Goal: Information Seeking & Learning: Learn about a topic

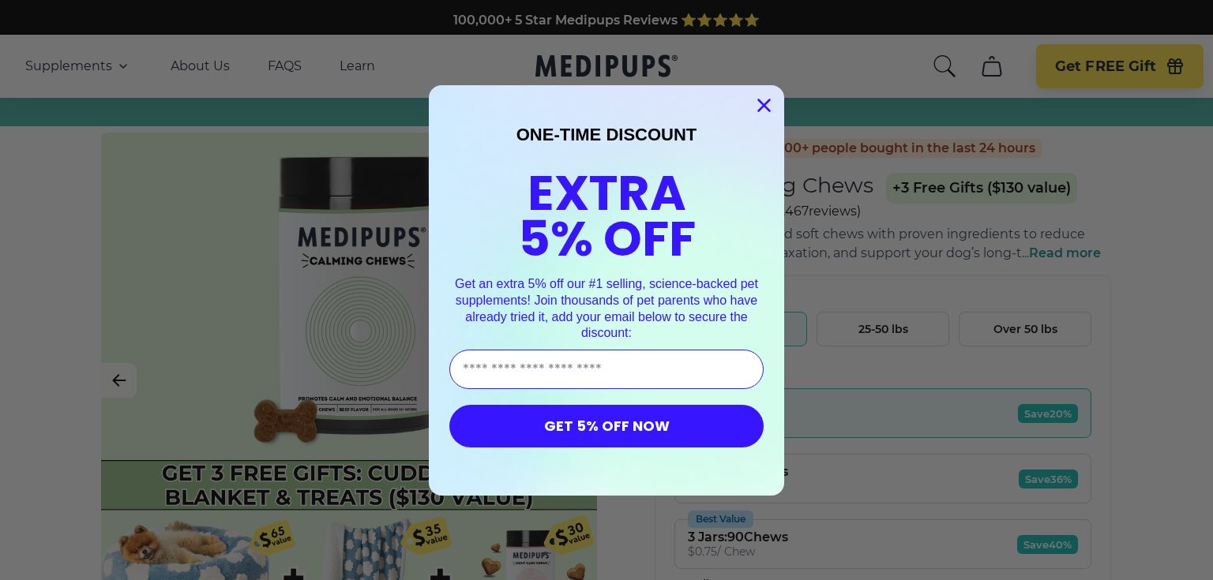
click at [759, 107] on icon "Close dialog" at bounding box center [764, 104] width 11 height 11
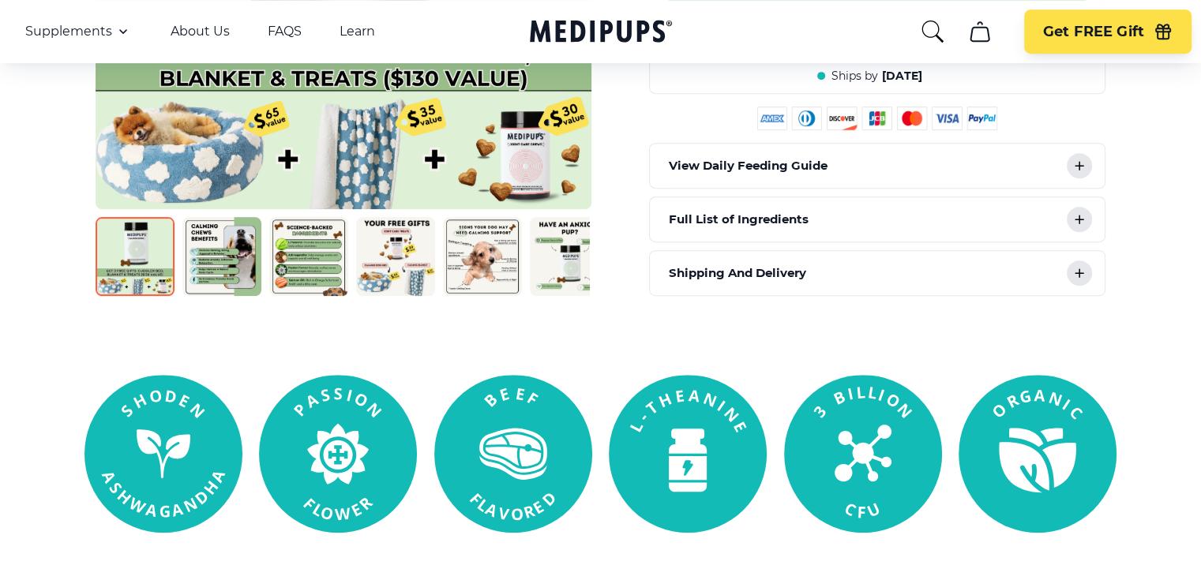
scroll to position [711, 0]
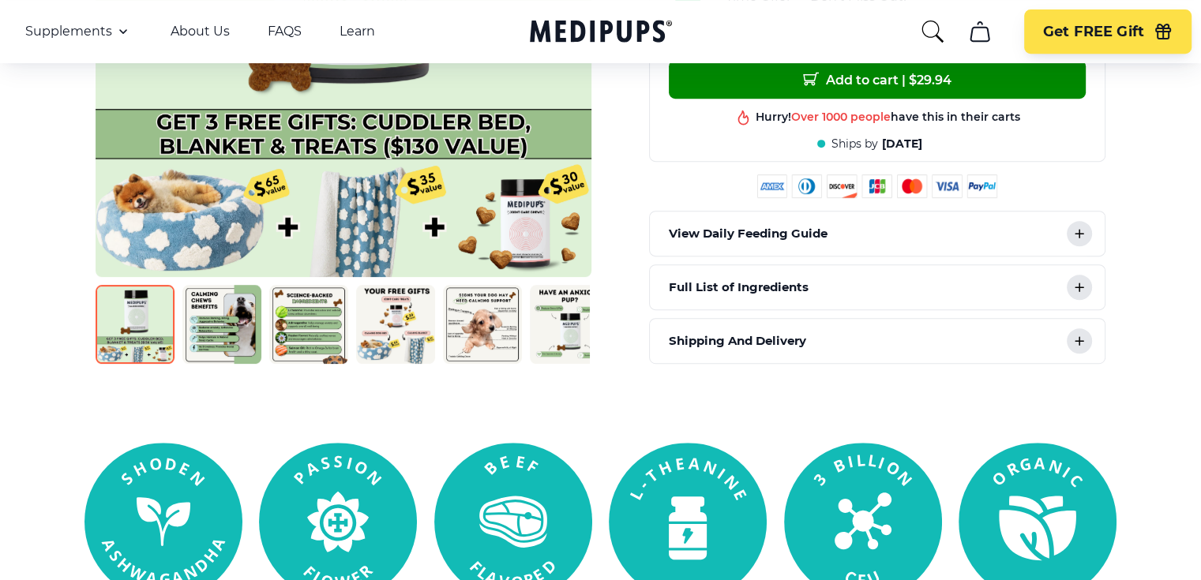
click at [812, 288] on div "Full List of Ingredients" at bounding box center [877, 287] width 455 height 44
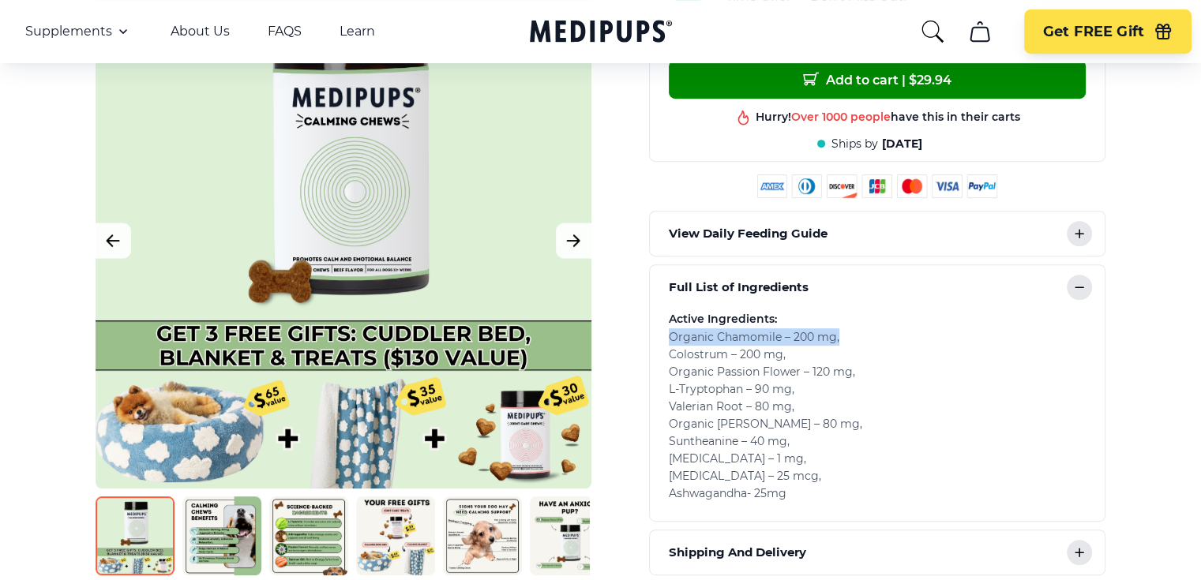
drag, startPoint x: 667, startPoint y: 329, endPoint x: 856, endPoint y: 332, distance: 188.7
click at [859, 329] on div "Organic Chamomile – 200 mg , Colostrum – 200 mg , Organic Passion Flower – 120 …" at bounding box center [877, 415] width 417 height 174
click at [756, 359] on span "Organic Chamomile – 200 mg , Colostrum – 200 mg , Organic Passion Flower – 120 …" at bounding box center [765, 415] width 193 height 171
drag, startPoint x: 676, startPoint y: 354, endPoint x: 884, endPoint y: 352, distance: 208.4
click at [884, 352] on div "Active Ingredients: Organic Chamomile – 200 mg , Colostrum – 200 mg , Organic P…" at bounding box center [877, 415] width 455 height 212
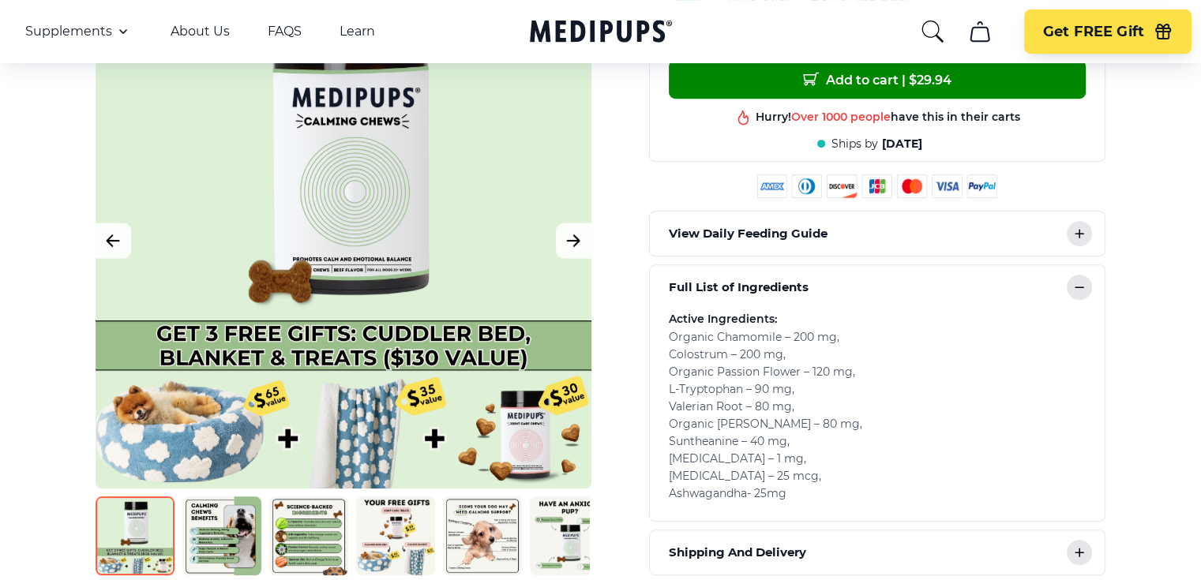
click at [780, 373] on div "Organic Chamomile – 200 mg , Colostrum – 200 mg , Organic Passion Flower – 120 …" at bounding box center [877, 415] width 417 height 174
drag, startPoint x: 673, startPoint y: 369, endPoint x: 775, endPoint y: 377, distance: 102.2
click at [805, 372] on div "Active Ingredients: Organic Chamomile – 200 mg , Colostrum – 200 mg , Organic P…" at bounding box center [877, 415] width 455 height 212
click at [718, 381] on span "Organic Chamomile – 200 mg , Colostrum – 200 mg , Organic Passion Flower – 120 …" at bounding box center [765, 415] width 193 height 171
drag, startPoint x: 660, startPoint y: 403, endPoint x: 775, endPoint y: 402, distance: 115.3
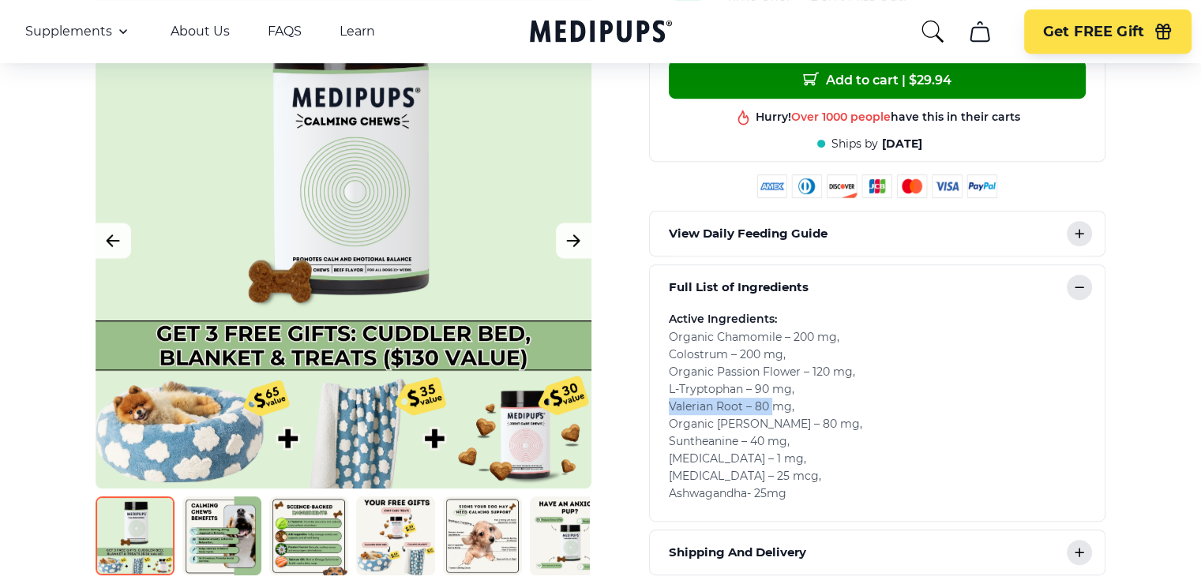
click at [775, 402] on div "Active Ingredients: Organic Chamomile – 200 mg , Colostrum – 200 mg , Organic P…" at bounding box center [877, 415] width 455 height 212
click at [717, 415] on span "Organic Chamomile – 200 mg , Colostrum – 200 mg , Organic Passion Flower – 120 …" at bounding box center [765, 415] width 193 height 171
drag, startPoint x: 747, startPoint y: 430, endPoint x: 797, endPoint y: 430, distance: 50.5
click at [704, 427] on div "Organic Chamomile – 200 mg , Colostrum – 200 mg , Organic Passion Flower – 120 …" at bounding box center [877, 415] width 417 height 174
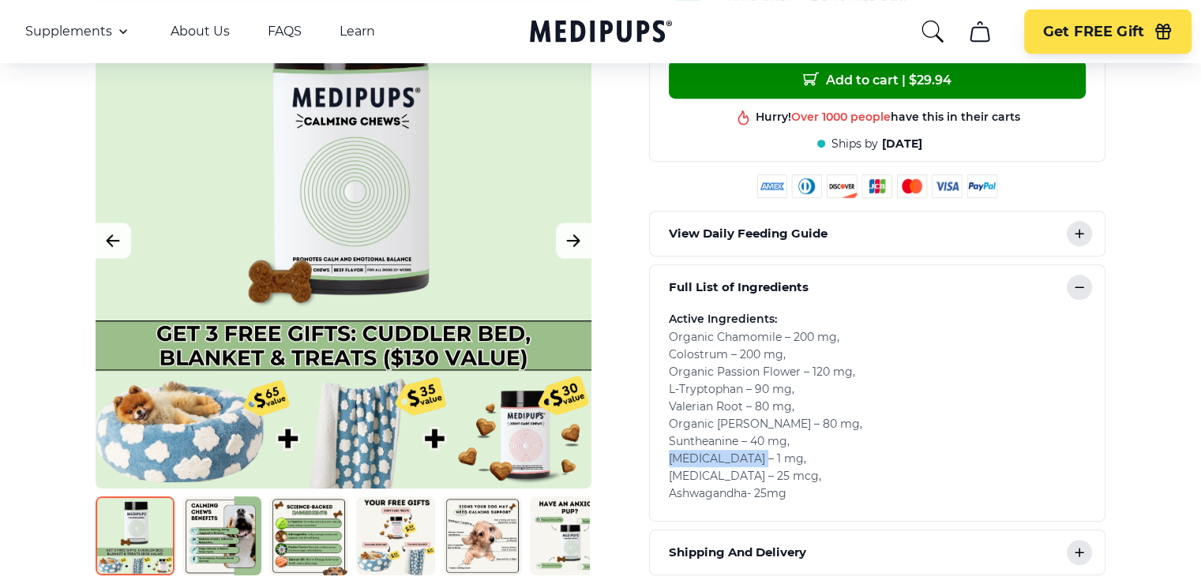
drag, startPoint x: 658, startPoint y: 448, endPoint x: 752, endPoint y: 448, distance: 93.2
click at [752, 448] on div "Active Ingredients: Organic Chamomile – 200 mg , Colostrum – 200 mg , Organic P…" at bounding box center [877, 415] width 455 height 212
click at [713, 451] on span "Organic Chamomile – 200 mg , Colostrum – 200 mg , Organic Passion Flower – 120 …" at bounding box center [765, 415] width 193 height 171
drag, startPoint x: 665, startPoint y: 472, endPoint x: 760, endPoint y: 482, distance: 96.0
click at [760, 482] on div "Active Ingredients: Organic Chamomile – 200 mg , Colostrum – 200 mg , Organic P…" at bounding box center [877, 415] width 455 height 212
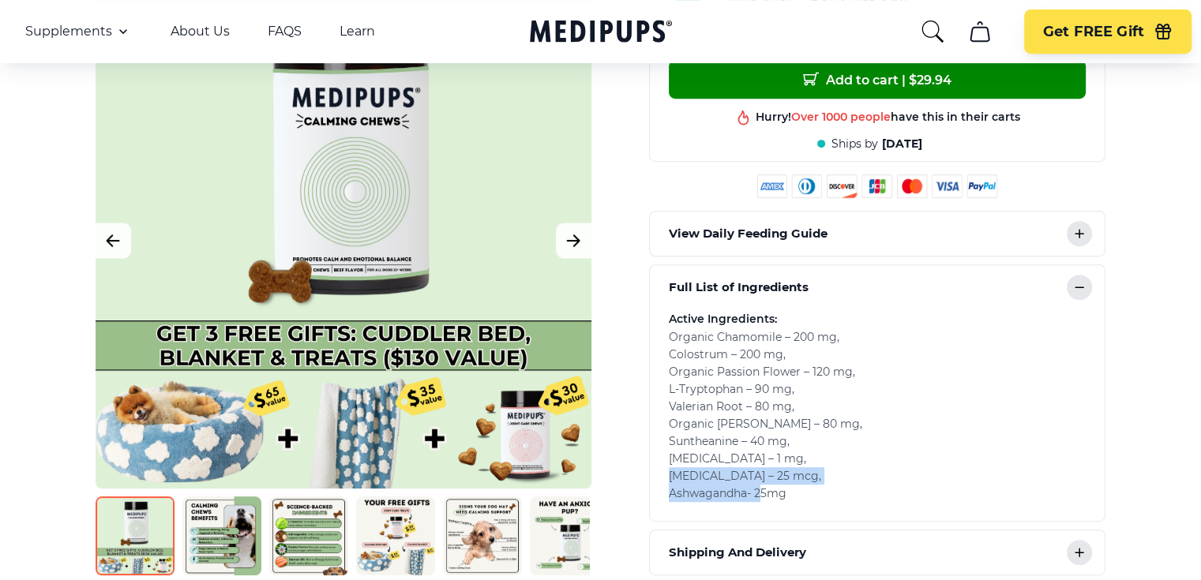
click at [718, 488] on span "Organic Chamomile – 200 mg , Colostrum – 200 mg , Organic Passion Flower – 120 …" at bounding box center [765, 415] width 193 height 171
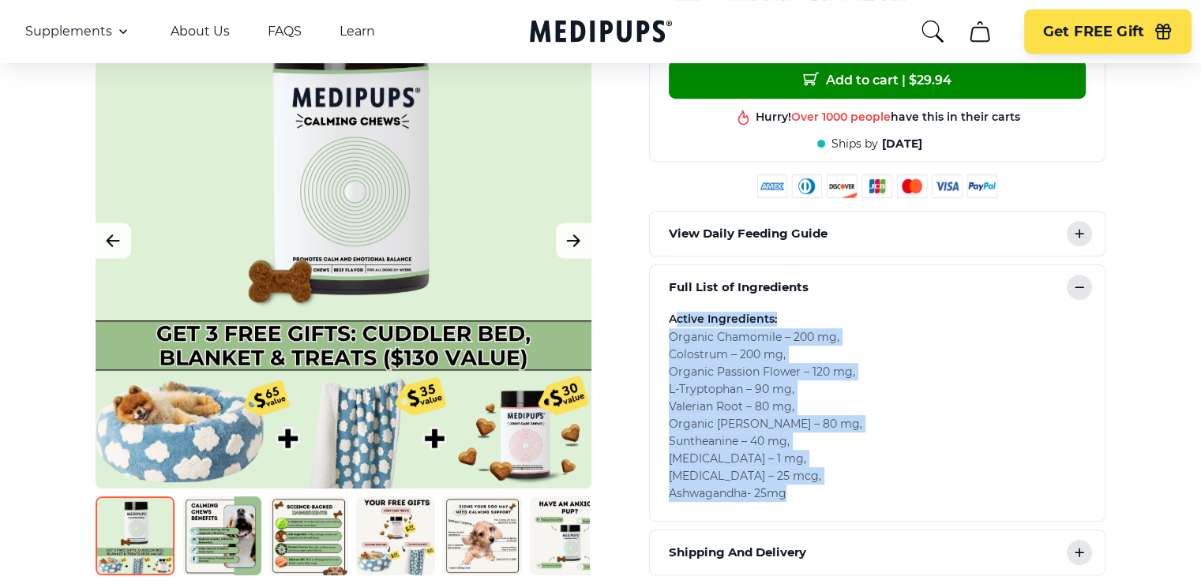
drag, startPoint x: 777, startPoint y: 485, endPoint x: 674, endPoint y: 320, distance: 194.3
click at [674, 320] on div "Active Ingredients: Organic Chamomile – 200 mg , Colostrum – 200 mg , Organic P…" at bounding box center [877, 405] width 417 height 193
click at [670, 347] on span "Organic Chamomile – 200 mg , Colostrum – 200 mg , Organic Passion Flower – 120 …" at bounding box center [765, 415] width 193 height 171
click at [751, 377] on span "Organic Chamomile – 200 mg , Colostrum – 200 mg , Organic Passion Flower – 120 …" at bounding box center [765, 415] width 193 height 171
click at [724, 373] on div "Organic Chamomile – 200 mg , Colostrum – 200 mg , Organic Passion Flower – 120 …" at bounding box center [877, 415] width 417 height 174
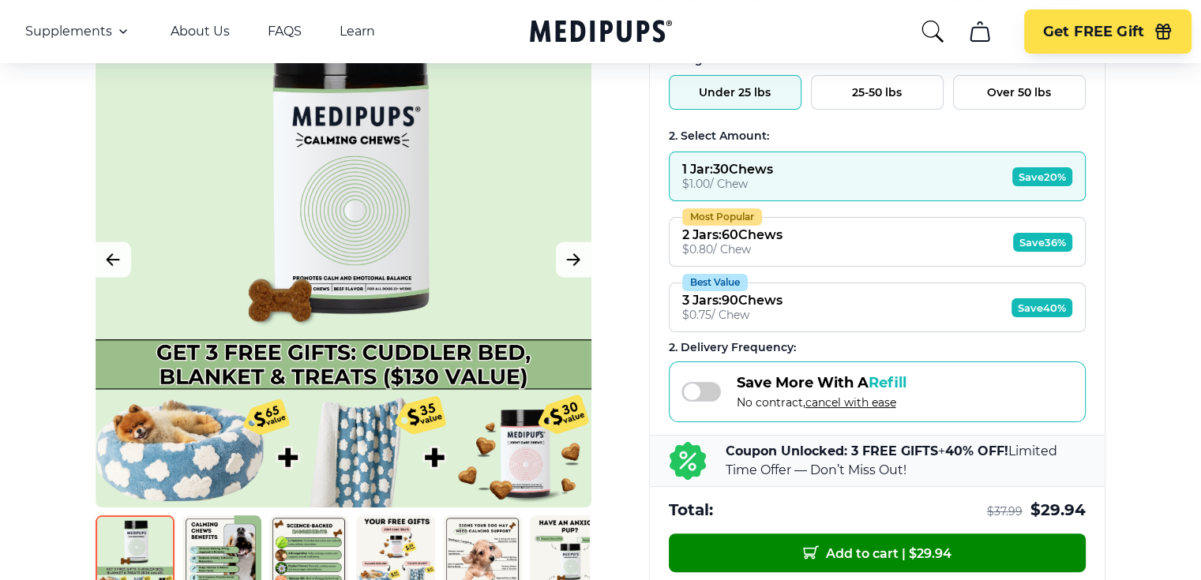
scroll to position [0, 0]
